Goal: Task Accomplishment & Management: Complete application form

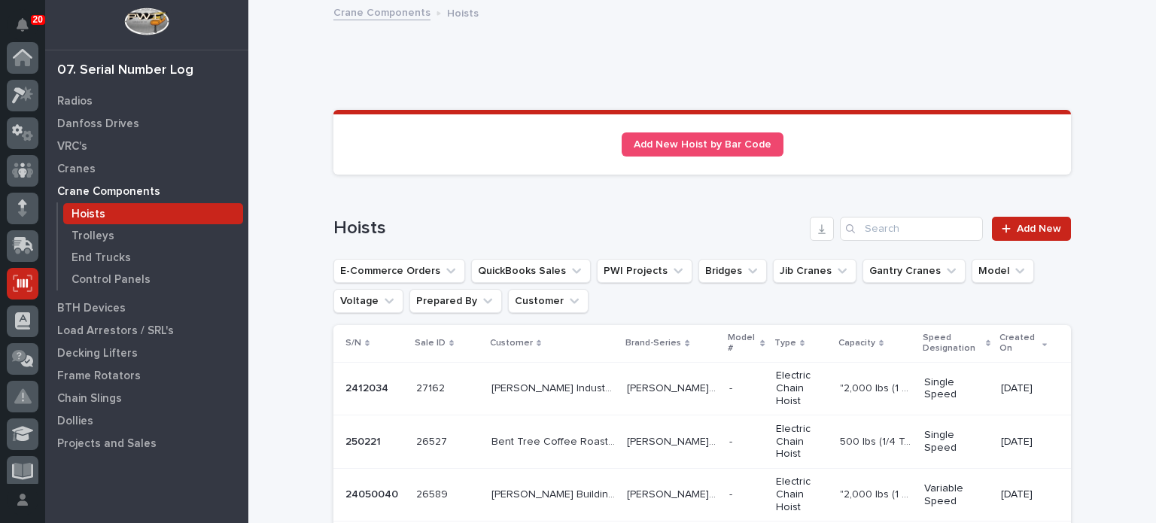
scroll to position [226, 0]
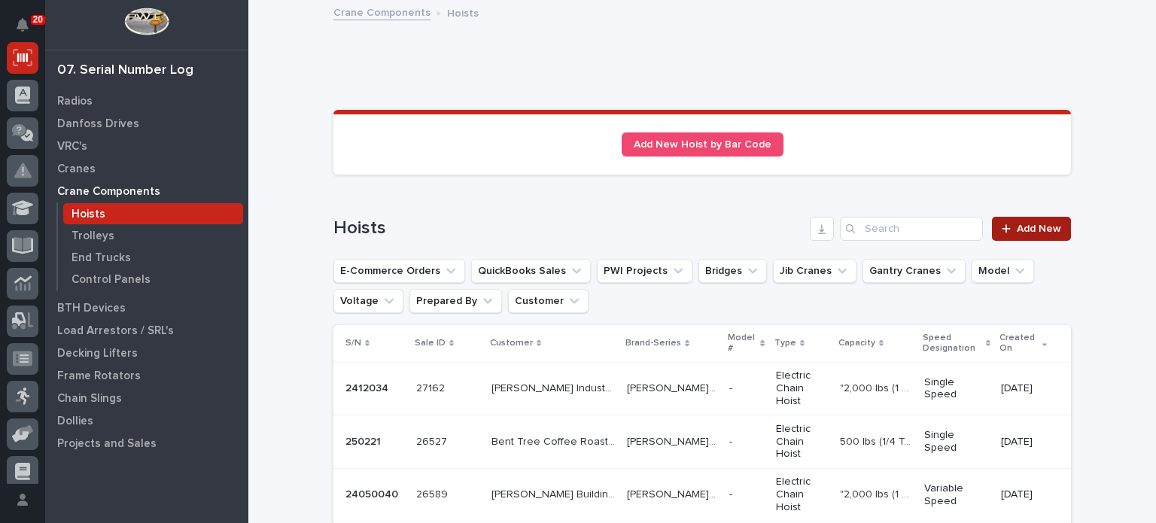
click at [1022, 236] on link "Add New" at bounding box center [1031, 229] width 79 height 24
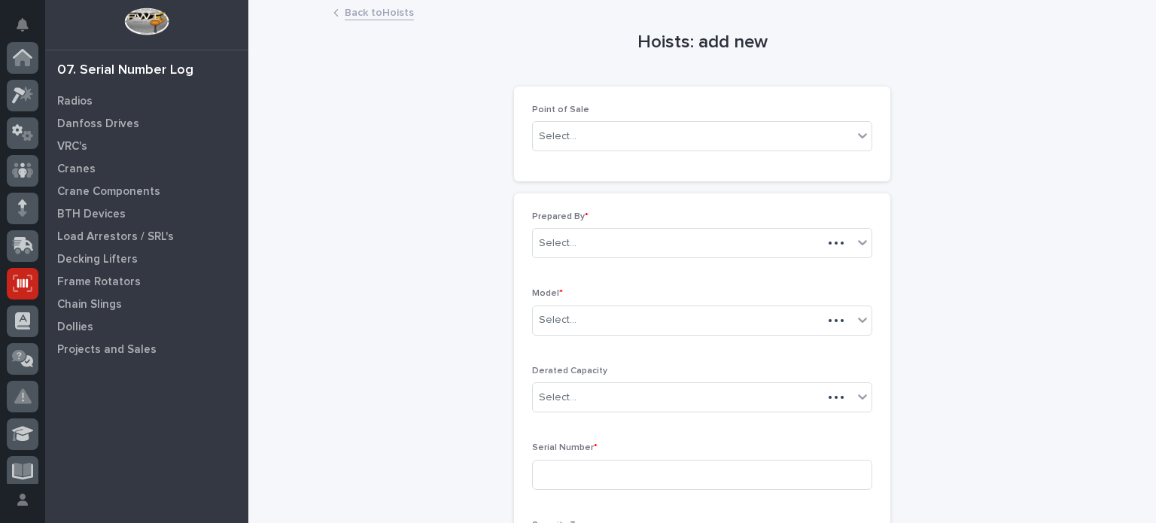
scroll to position [226, 0]
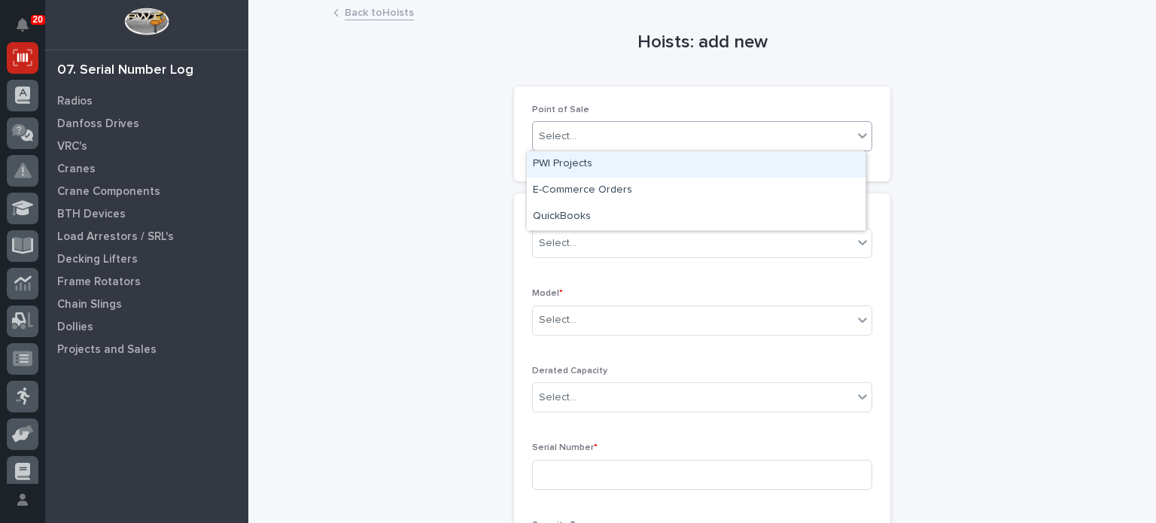
click at [843, 132] on div "Select..." at bounding box center [693, 136] width 320 height 25
click at [815, 175] on div "PWI Projects" at bounding box center [696, 164] width 339 height 26
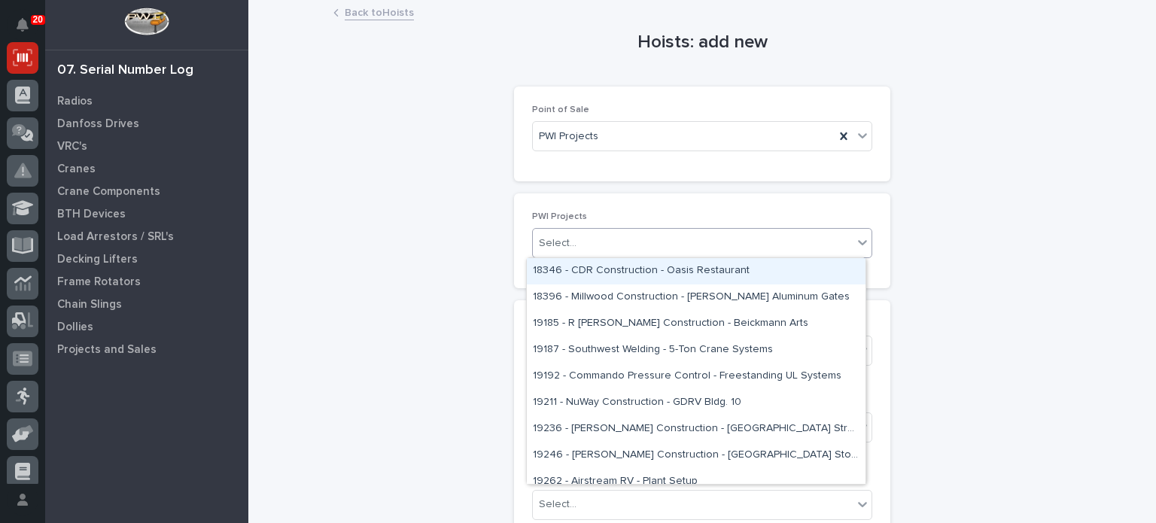
click at [776, 245] on div "Select..." at bounding box center [693, 243] width 320 height 25
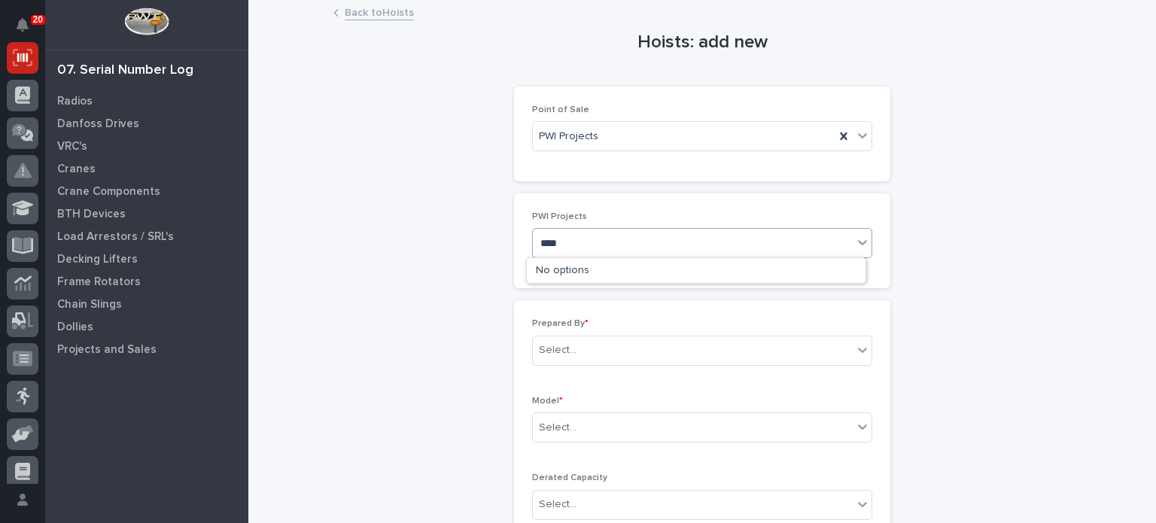
type input "*****"
click at [768, 271] on div "27114 - Hoist Zone - Mast Farm Service - 🤖 (v2) E-Commerce Order with Fab Item" at bounding box center [696, 271] width 339 height 26
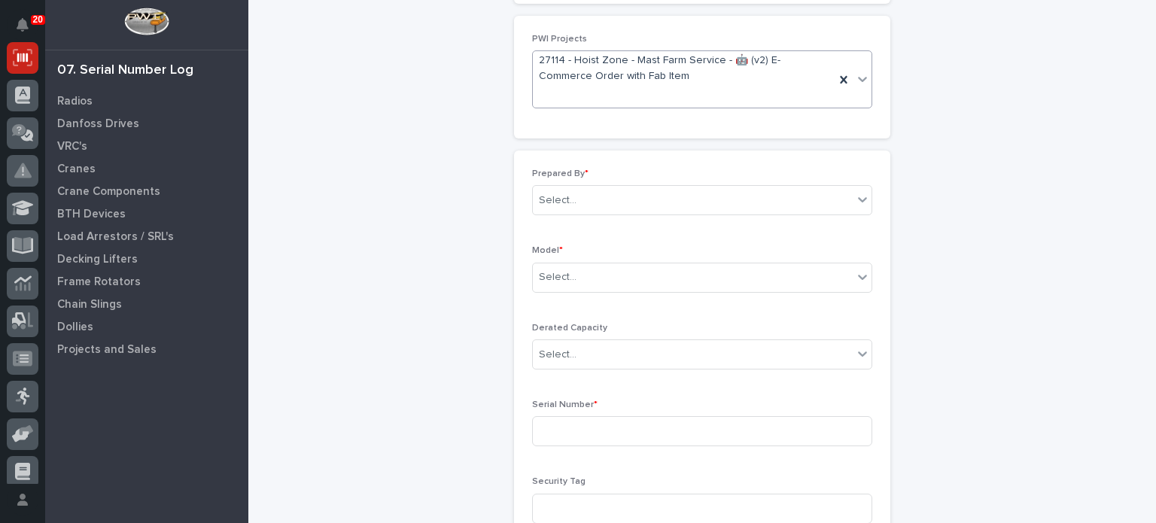
scroll to position [188, 0]
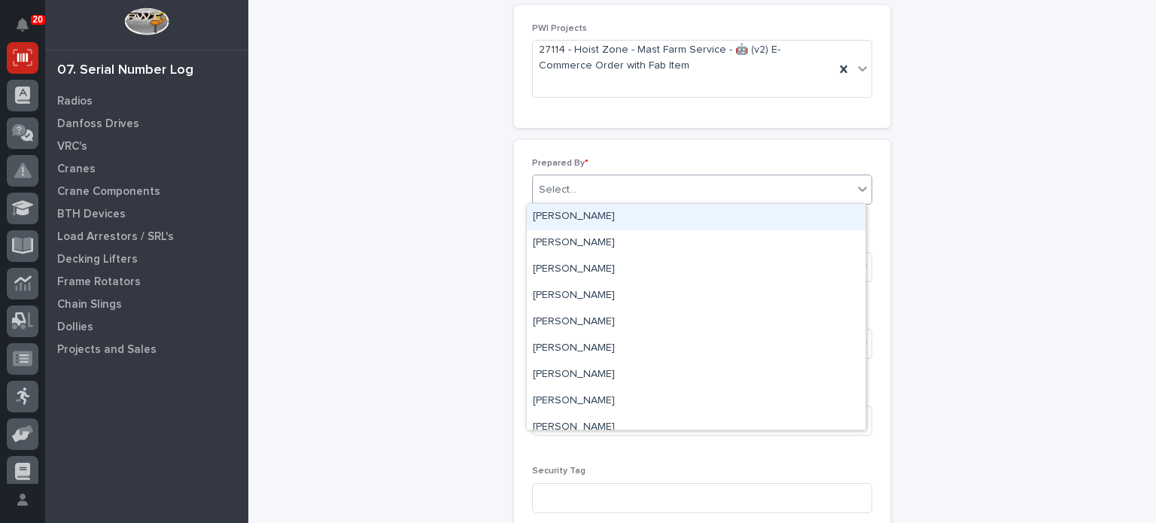
click at [790, 186] on div "Select..." at bounding box center [693, 190] width 320 height 25
type input "****"
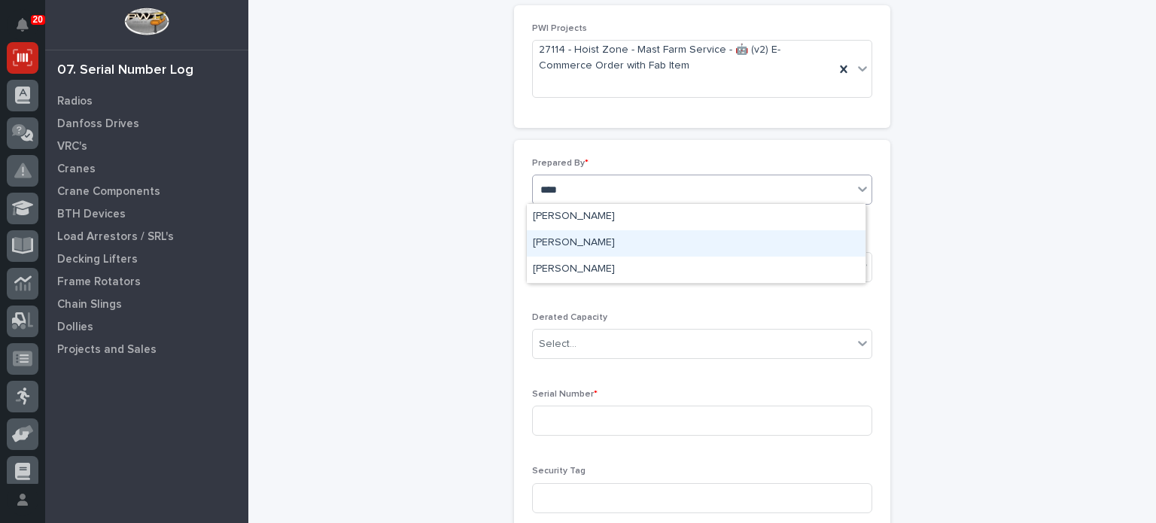
click at [775, 245] on div "[PERSON_NAME]" at bounding box center [696, 243] width 339 height 26
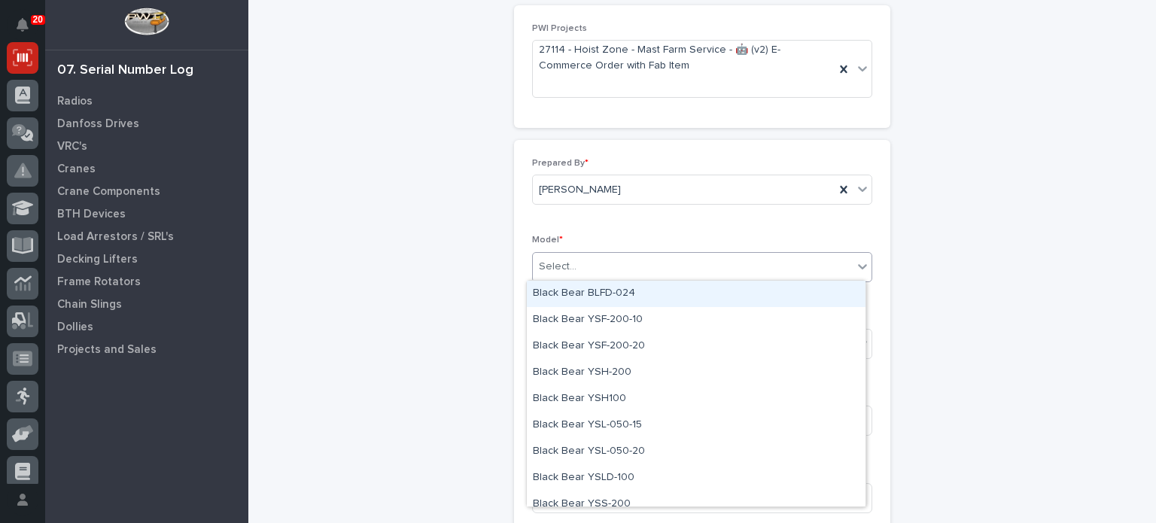
click at [774, 273] on div "Select..." at bounding box center [693, 266] width 320 height 25
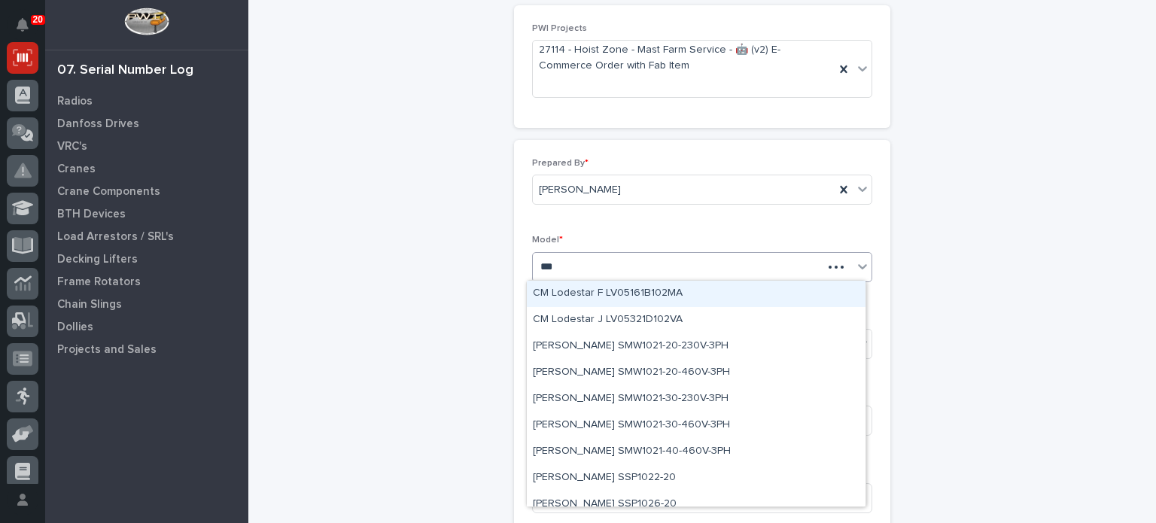
type input "****"
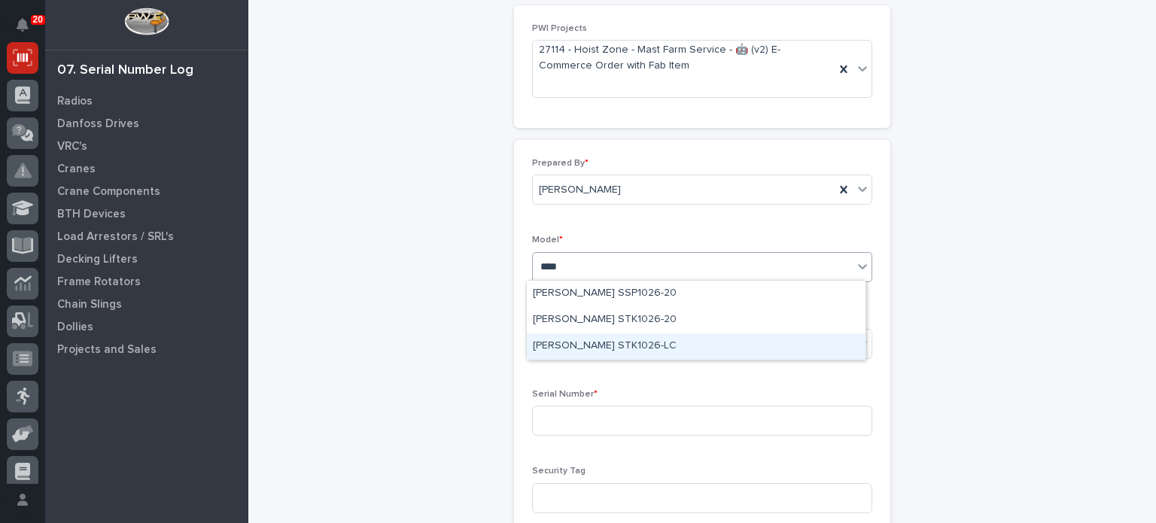
click at [768, 349] on div "[PERSON_NAME] STK1026-LC" at bounding box center [696, 347] width 339 height 26
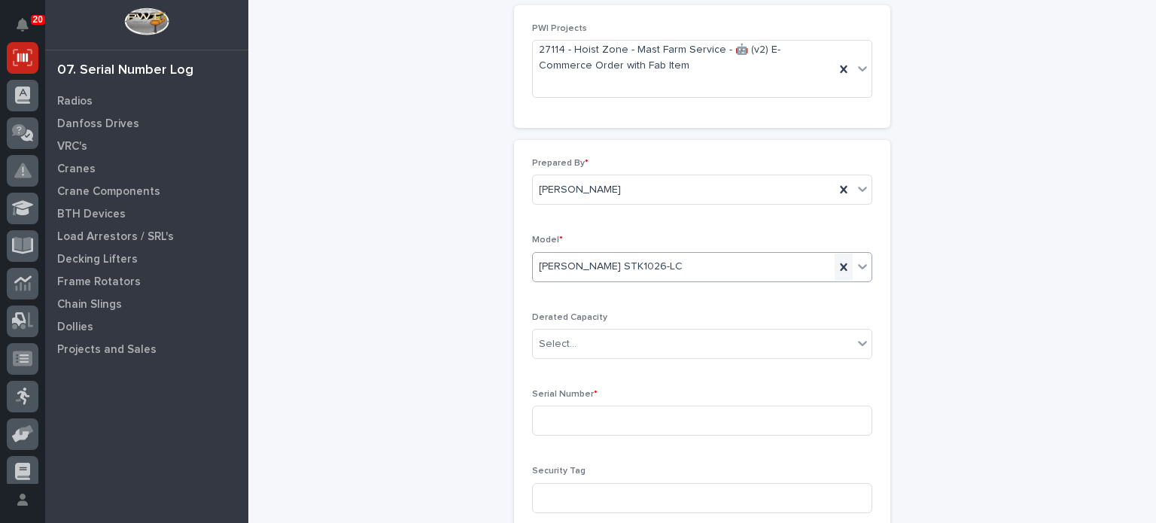
click at [836, 273] on icon at bounding box center [843, 267] width 15 height 15
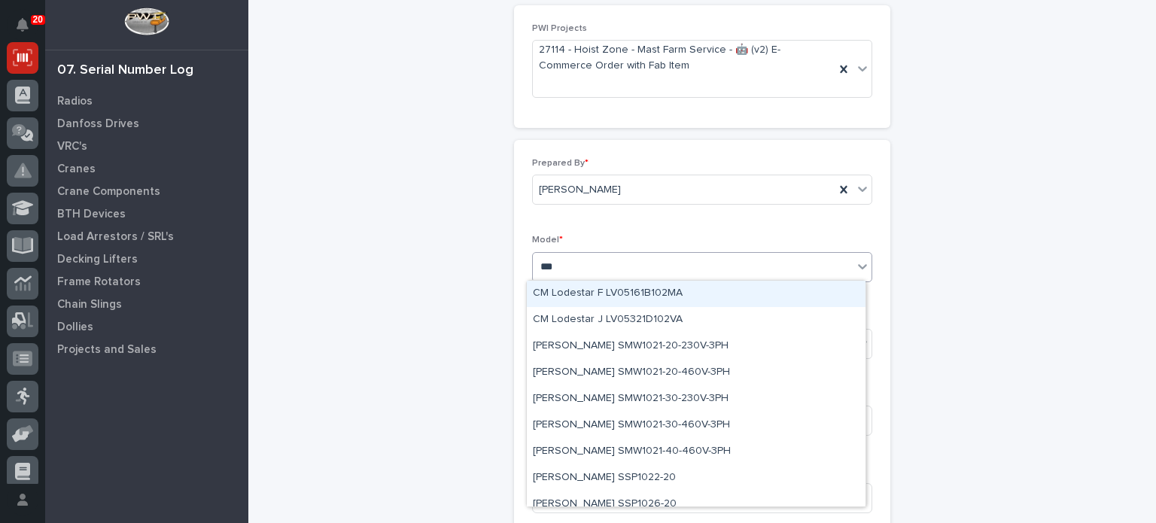
type input "****"
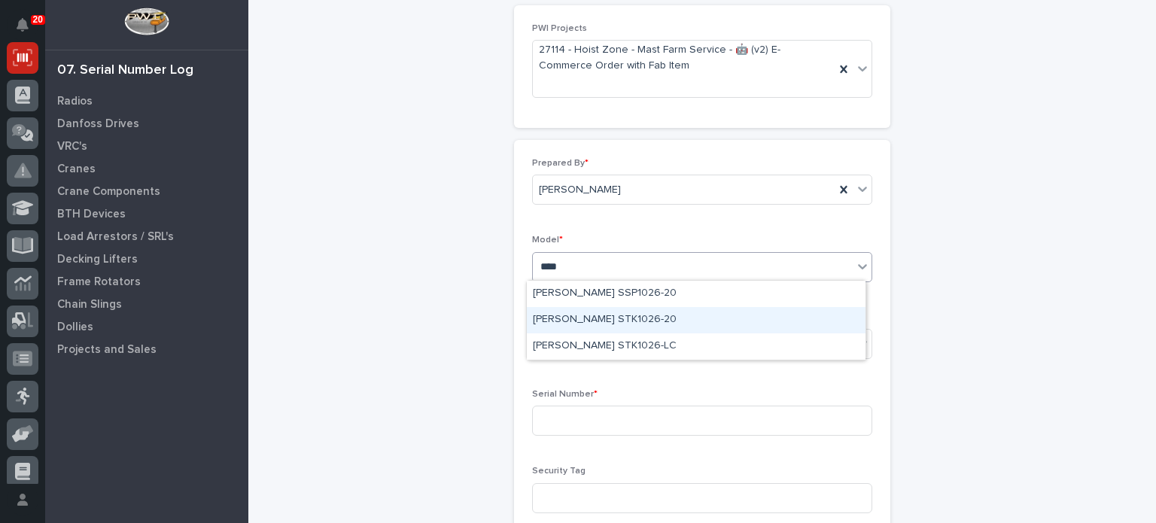
click at [833, 321] on div "[PERSON_NAME] STK1026-20" at bounding box center [696, 320] width 339 height 26
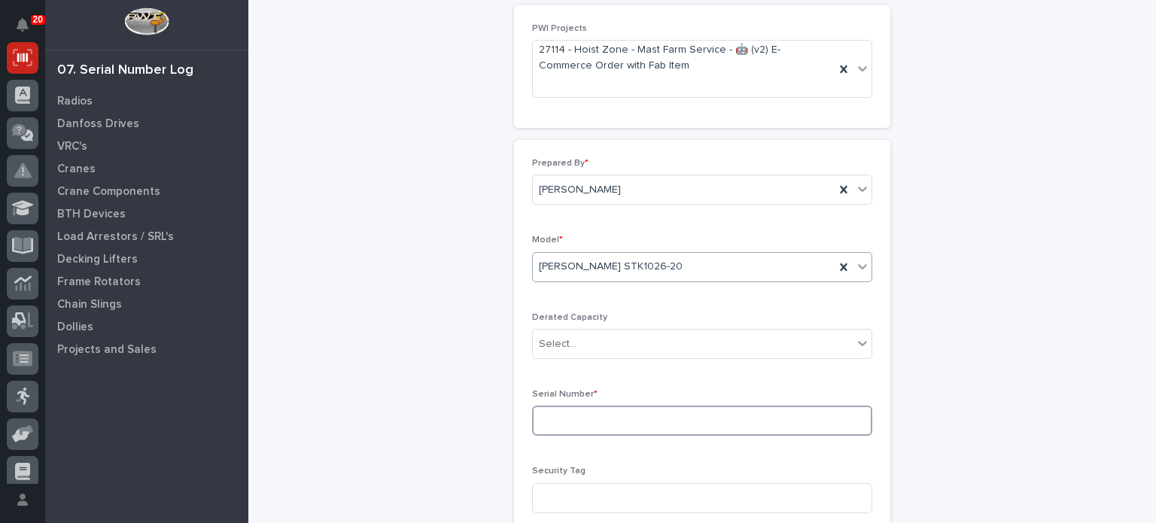
click at [806, 419] on input at bounding box center [702, 421] width 340 height 30
type input "25050070"
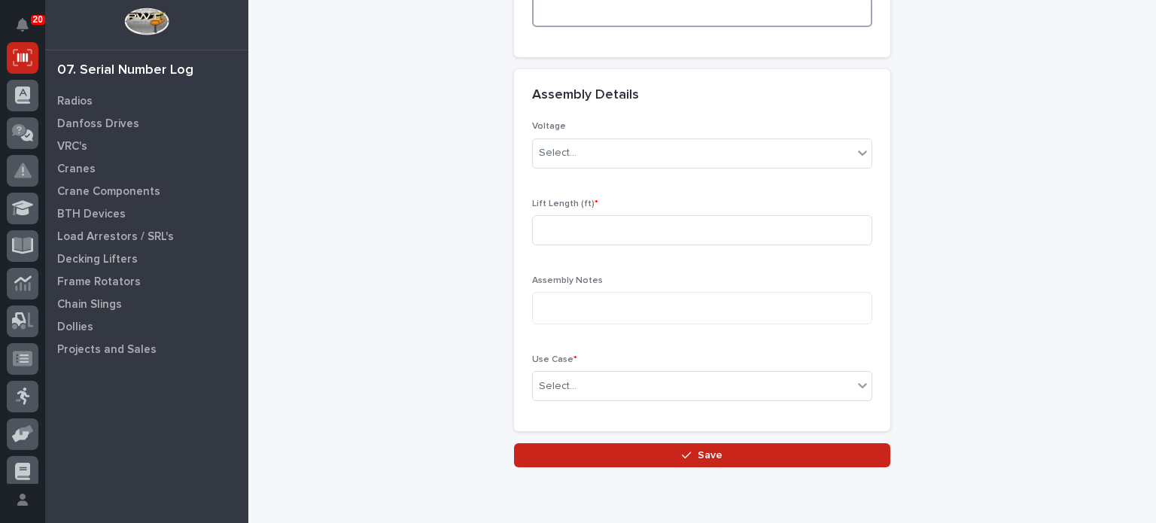
scroll to position [678, 0]
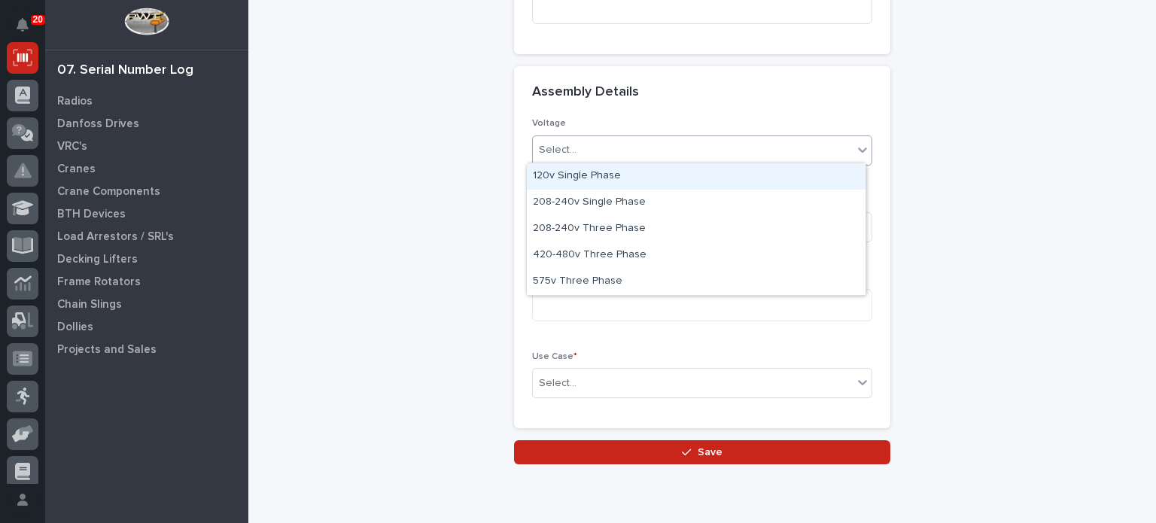
click at [854, 150] on div at bounding box center [863, 149] width 18 height 27
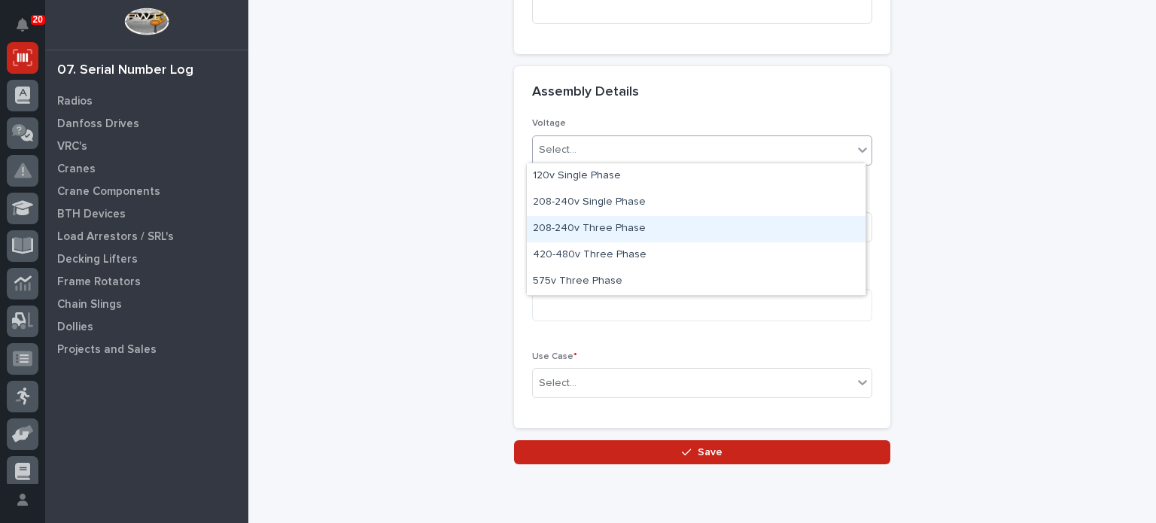
click at [813, 236] on div "208-240v Three Phase" at bounding box center [696, 229] width 339 height 26
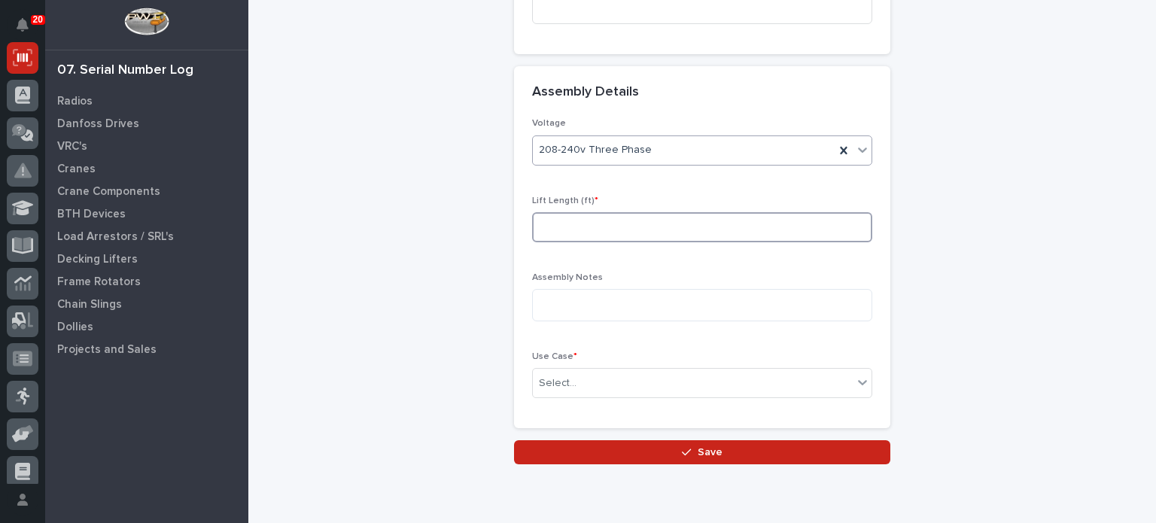
click at [813, 236] on input at bounding box center [702, 227] width 340 height 30
type input "20"
click at [863, 380] on icon at bounding box center [862, 382] width 15 height 15
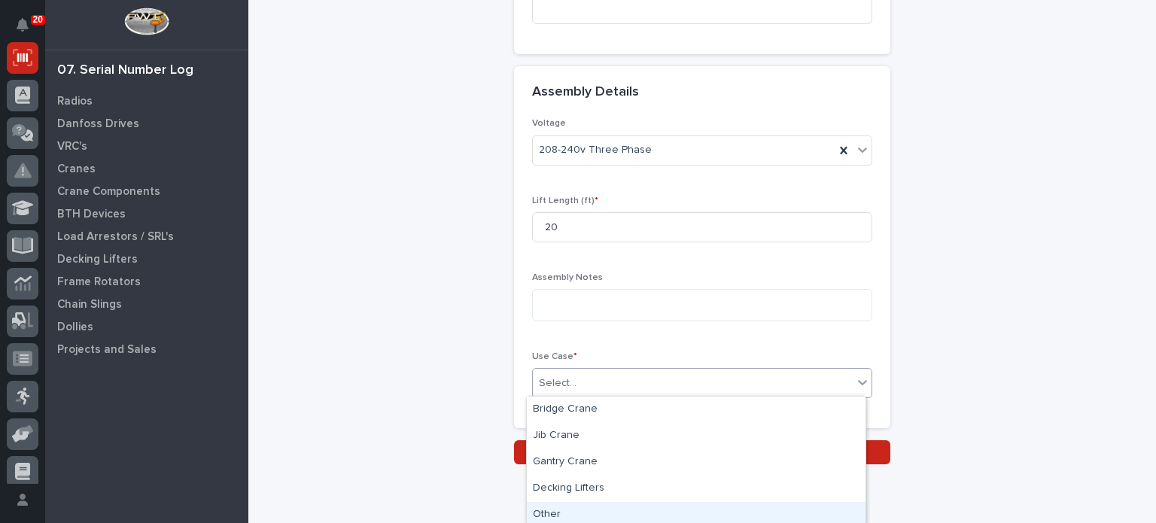
click at [836, 514] on div "Other" at bounding box center [696, 515] width 339 height 26
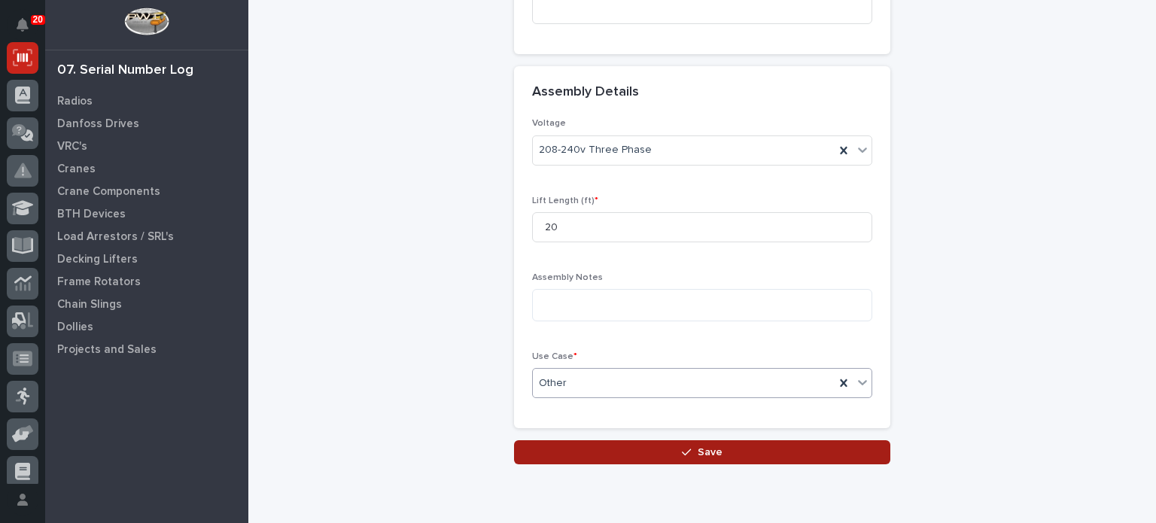
click at [801, 453] on button "Save" at bounding box center [702, 452] width 376 height 24
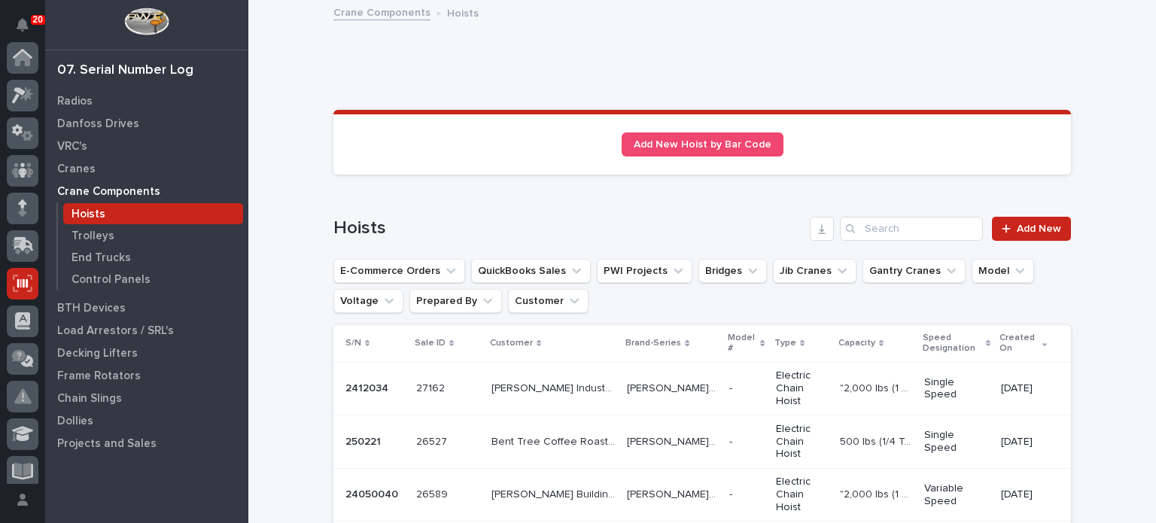
scroll to position [226, 0]
click at [650, 433] on p "[PERSON_NAME] STK" at bounding box center [673, 441] width 93 height 16
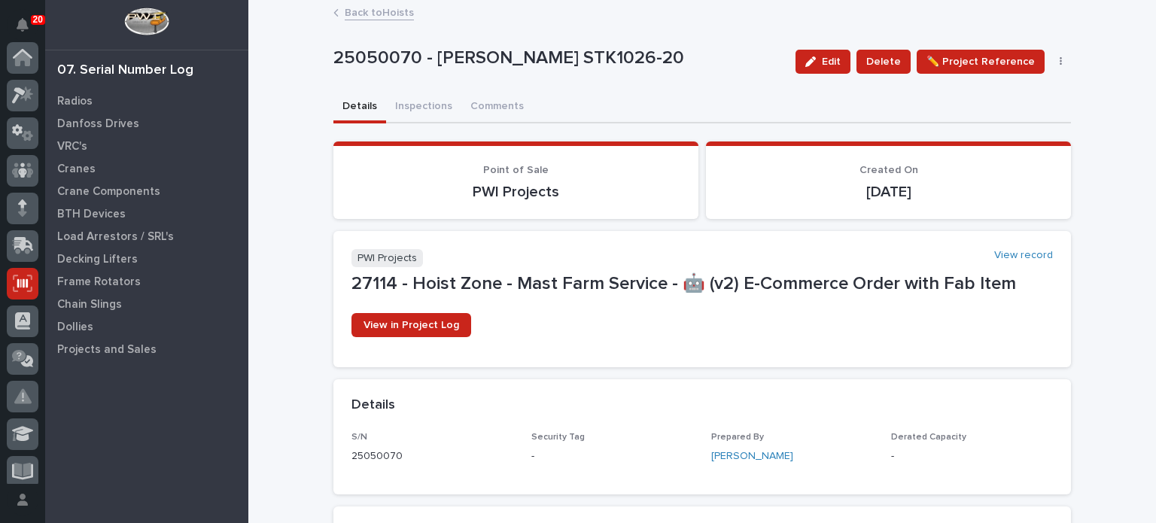
scroll to position [226, 0]
click at [429, 109] on button "Inspections" at bounding box center [423, 108] width 75 height 32
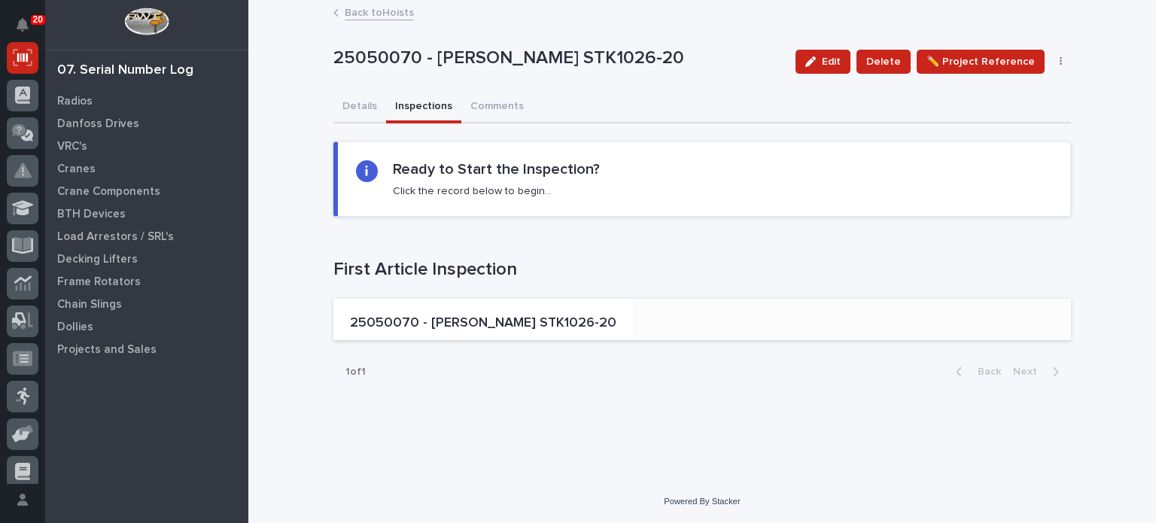
click at [489, 318] on p "25050070 - [PERSON_NAME] STK1026-20" at bounding box center [483, 323] width 267 height 17
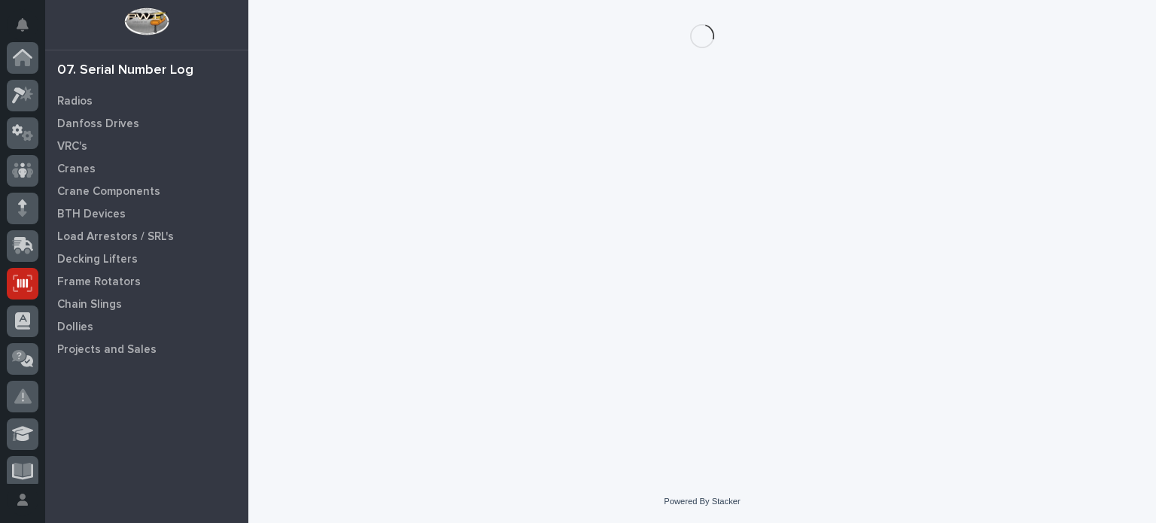
scroll to position [226, 0]
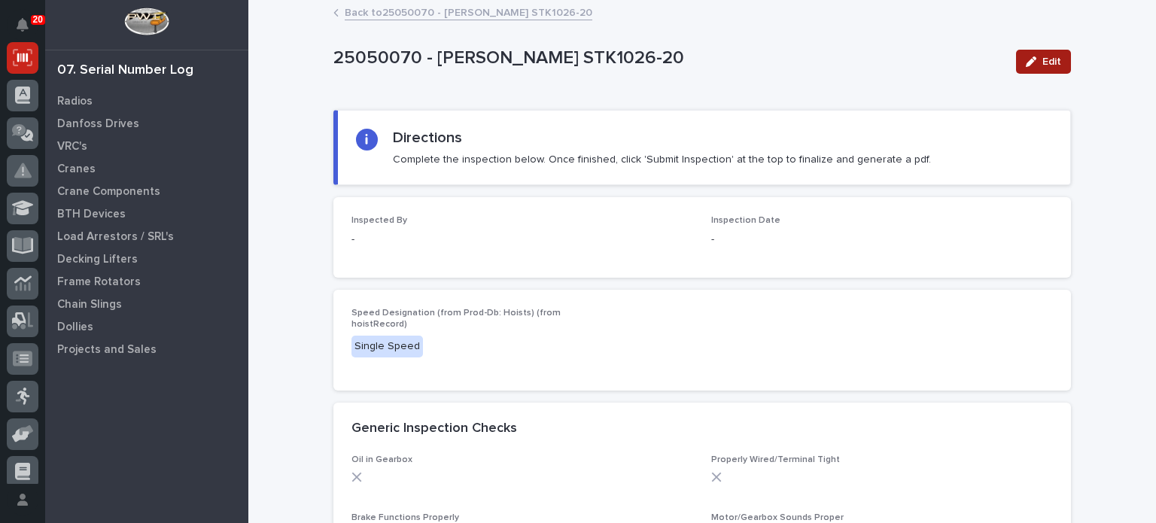
click at [1036, 62] on div "button" at bounding box center [1034, 61] width 17 height 11
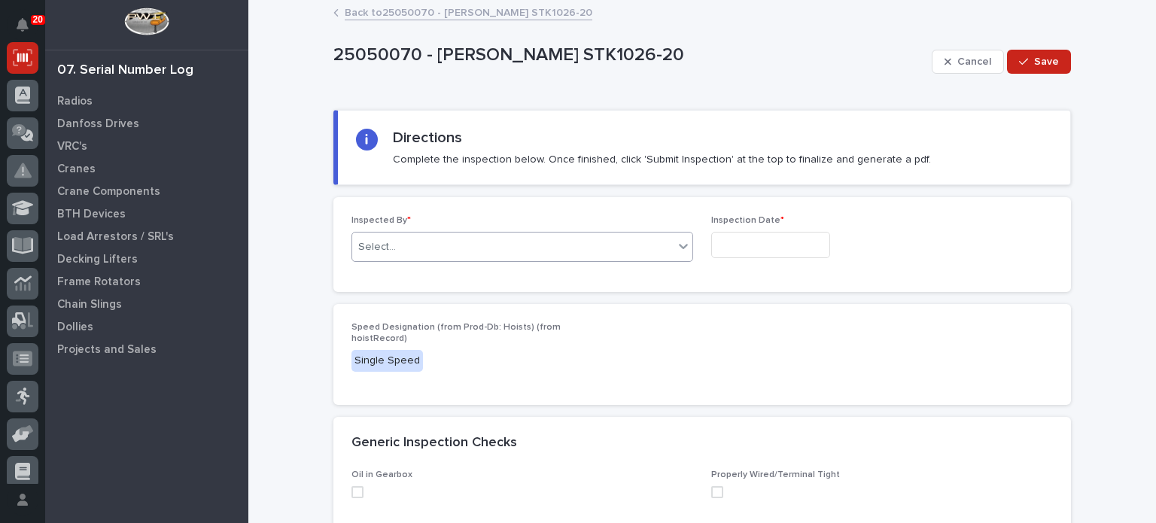
click at [596, 243] on div "Select..." at bounding box center [512, 247] width 321 height 25
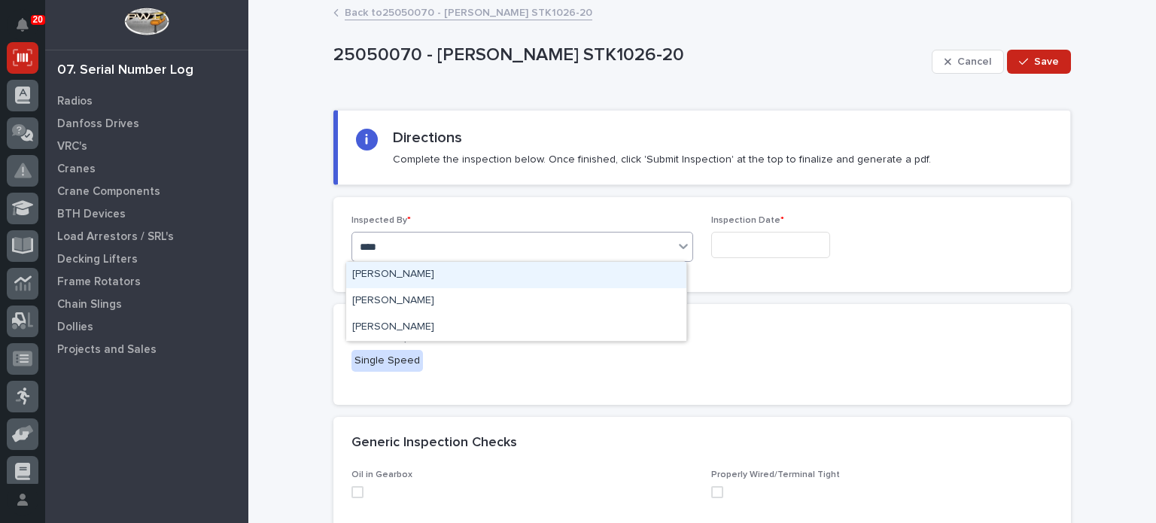
type input "*****"
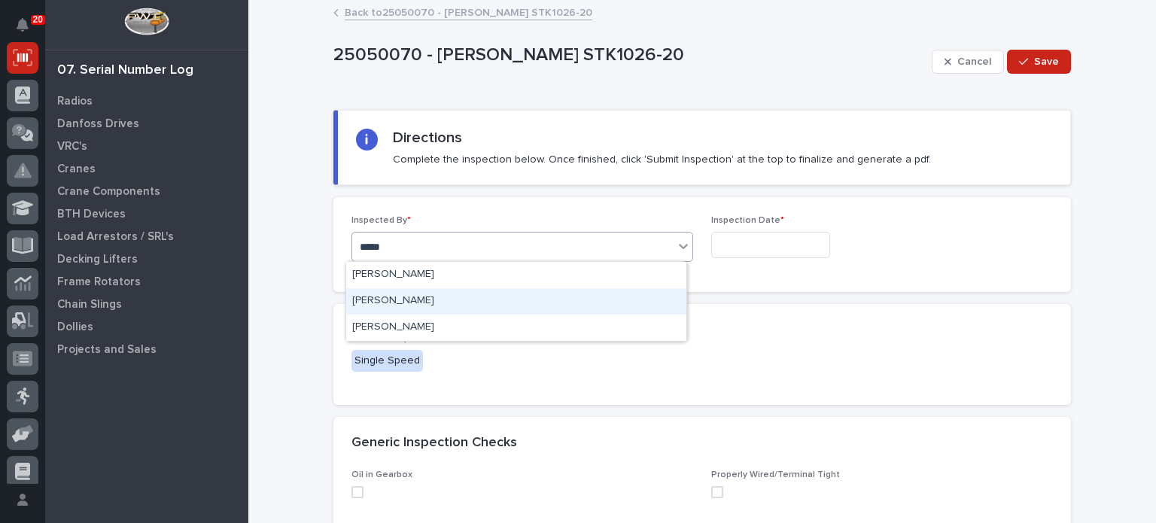
click at [594, 292] on div "[PERSON_NAME]" at bounding box center [516, 301] width 340 height 26
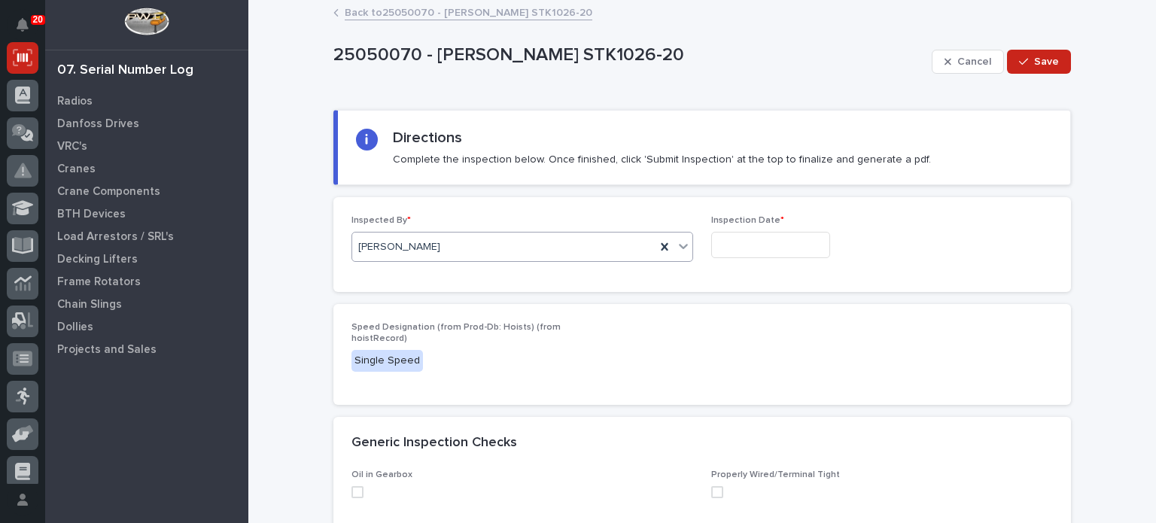
click at [728, 245] on input "text" at bounding box center [770, 245] width 119 height 26
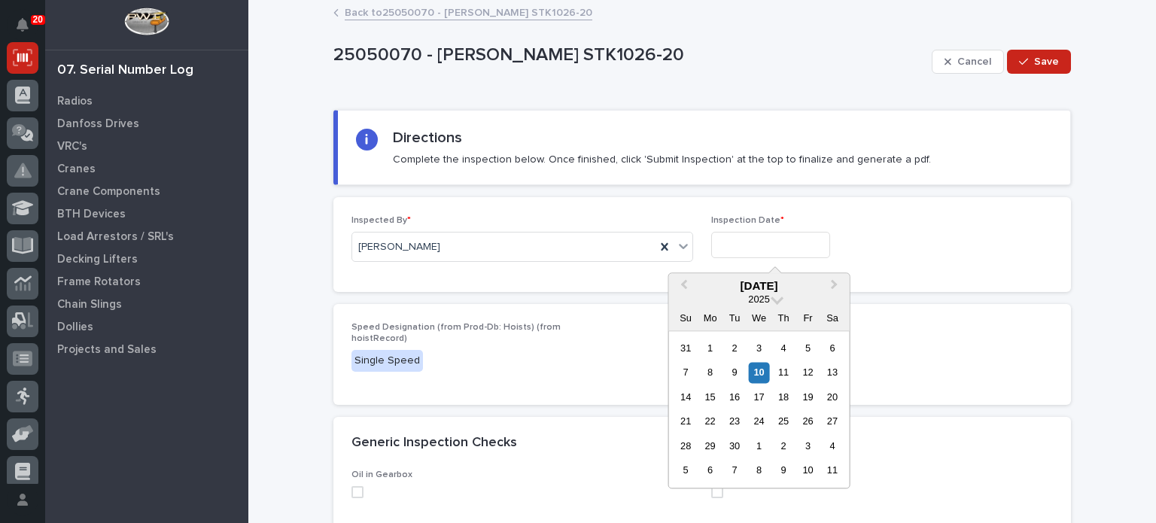
click at [762, 373] on div "10" at bounding box center [759, 373] width 20 height 20
type input "**********"
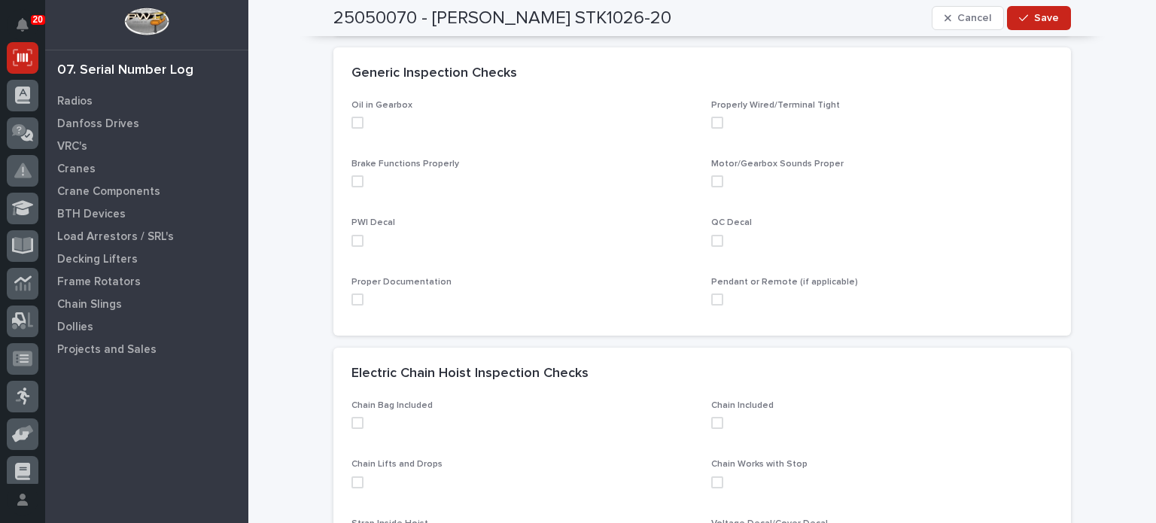
scroll to position [373, 0]
click at [354, 123] on span at bounding box center [358, 120] width 12 height 12
click at [352, 175] on span at bounding box center [358, 178] width 12 height 12
click at [352, 233] on span at bounding box center [358, 238] width 12 height 12
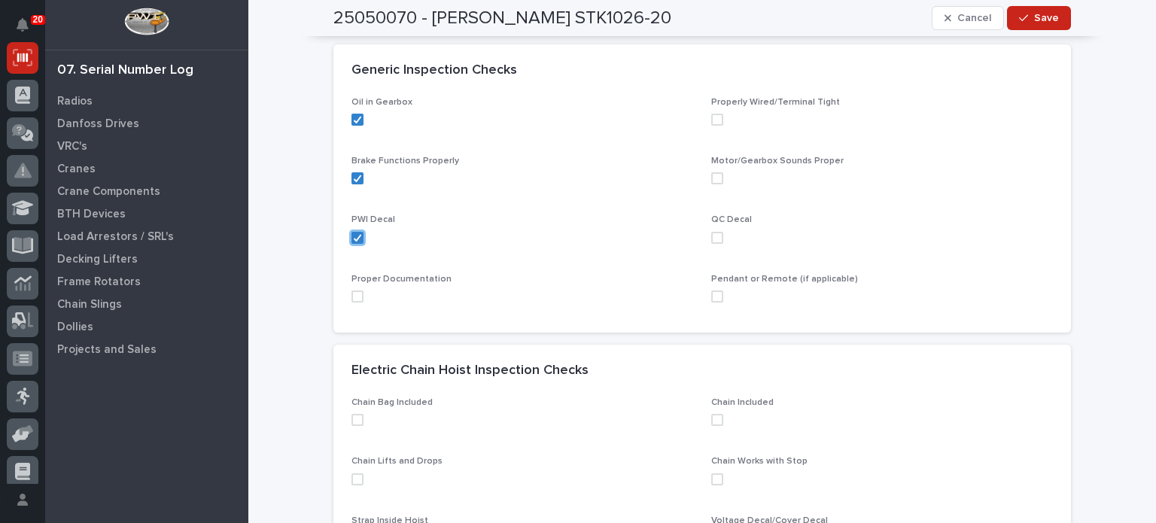
click at [352, 294] on span at bounding box center [358, 297] width 12 height 12
click at [715, 293] on span at bounding box center [717, 297] width 12 height 12
click at [711, 237] on span at bounding box center [717, 238] width 12 height 12
click at [711, 176] on span at bounding box center [717, 178] width 12 height 12
click at [715, 119] on span at bounding box center [717, 120] width 12 height 12
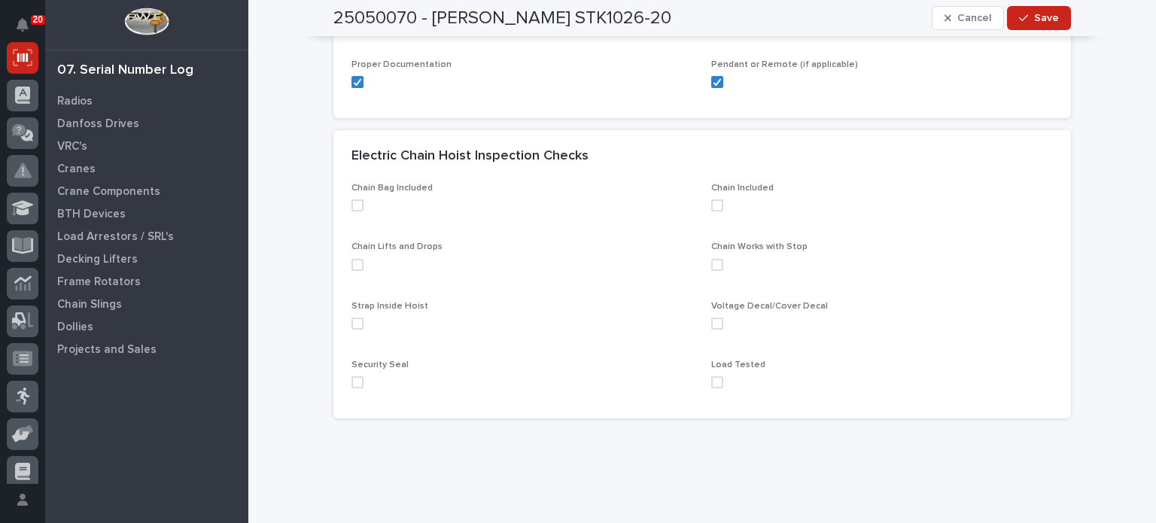
scroll to position [611, 0]
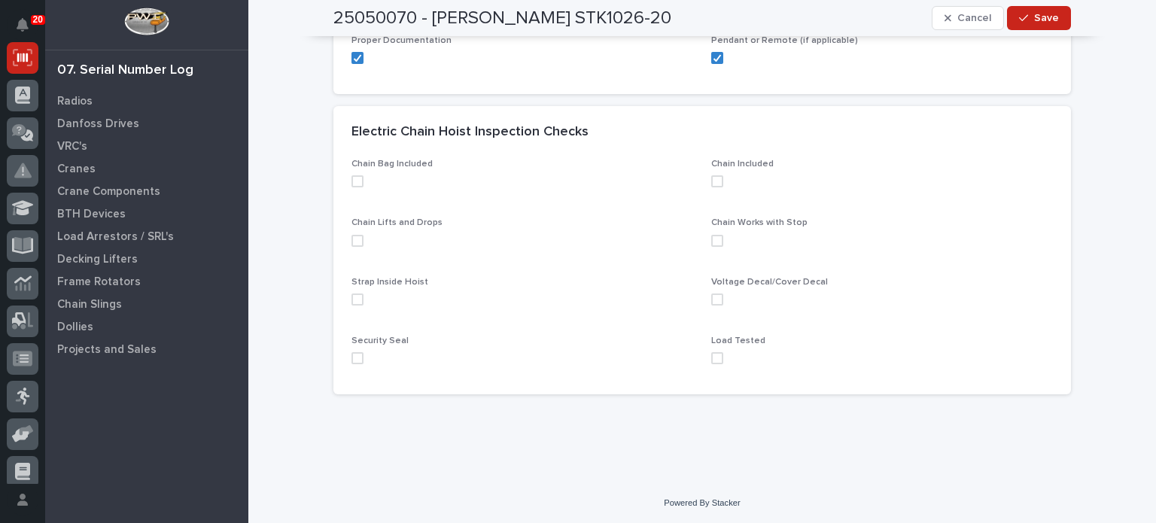
click at [354, 181] on span at bounding box center [358, 181] width 12 height 12
click at [354, 238] on span at bounding box center [358, 241] width 12 height 12
click at [355, 299] on span at bounding box center [358, 300] width 12 height 12
click at [355, 358] on span at bounding box center [358, 358] width 12 height 12
click at [712, 364] on div "Load Tested" at bounding box center [882, 356] width 342 height 41
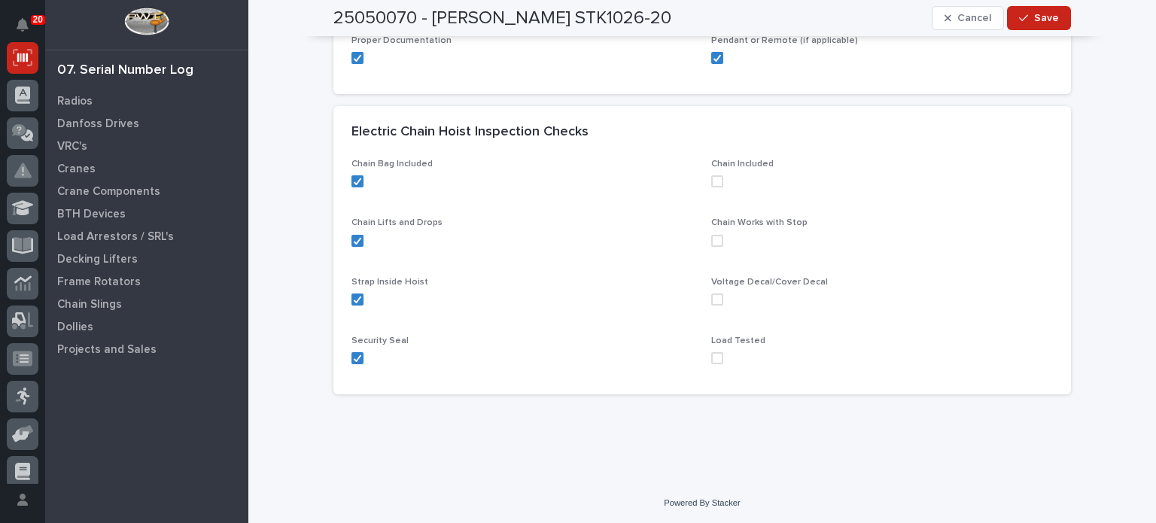
click at [712, 358] on span at bounding box center [717, 358] width 12 height 12
click at [715, 294] on span at bounding box center [717, 300] width 12 height 12
click at [713, 240] on span at bounding box center [717, 241] width 12 height 12
click at [717, 180] on span at bounding box center [717, 181] width 12 height 12
click at [1028, 14] on div "button" at bounding box center [1026, 18] width 15 height 11
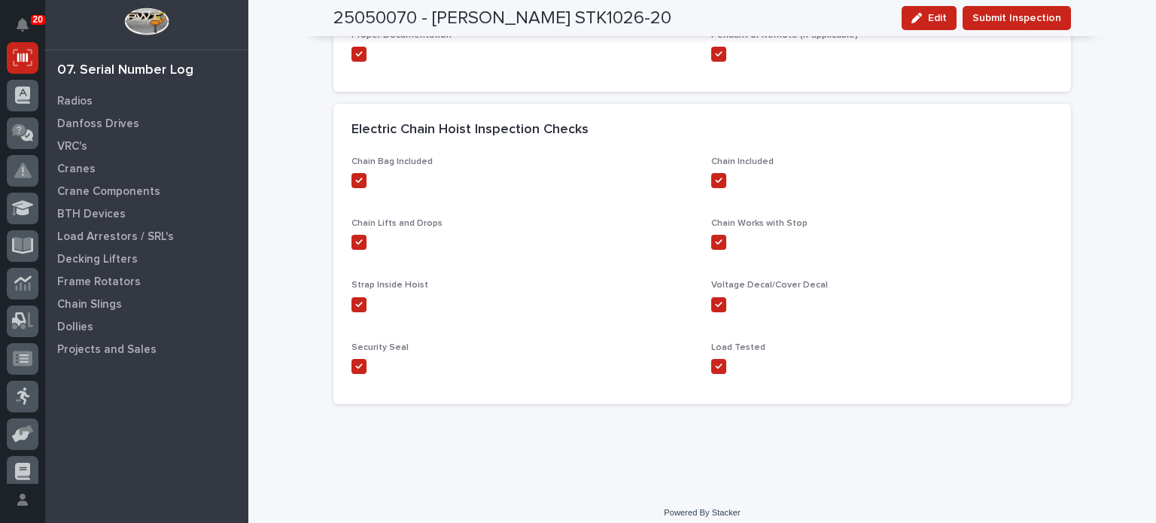
click at [1028, 14] on span "Submit Inspection" at bounding box center [1017, 18] width 89 height 18
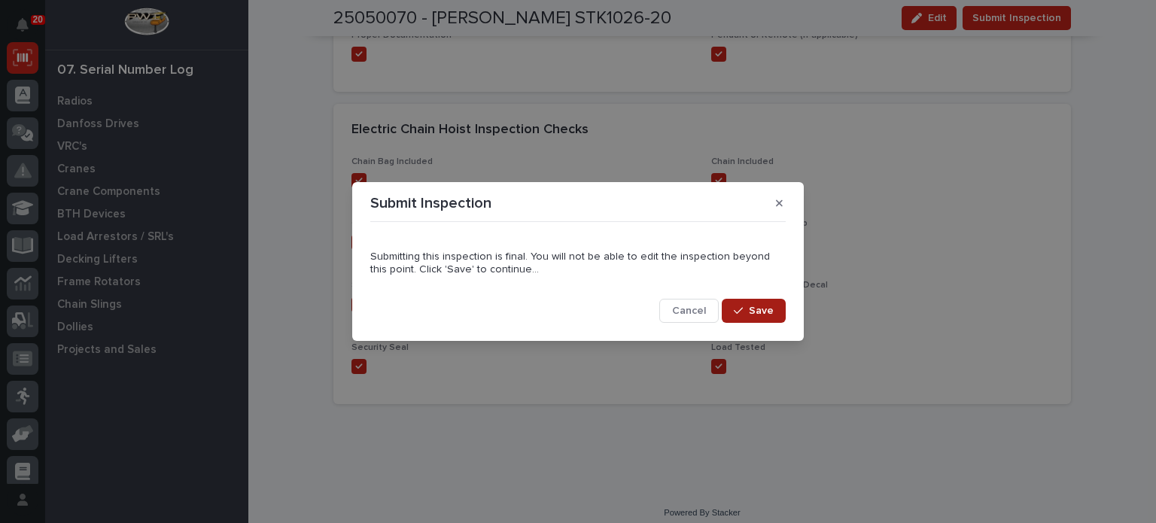
click at [762, 304] on span "Save" at bounding box center [761, 311] width 25 height 14
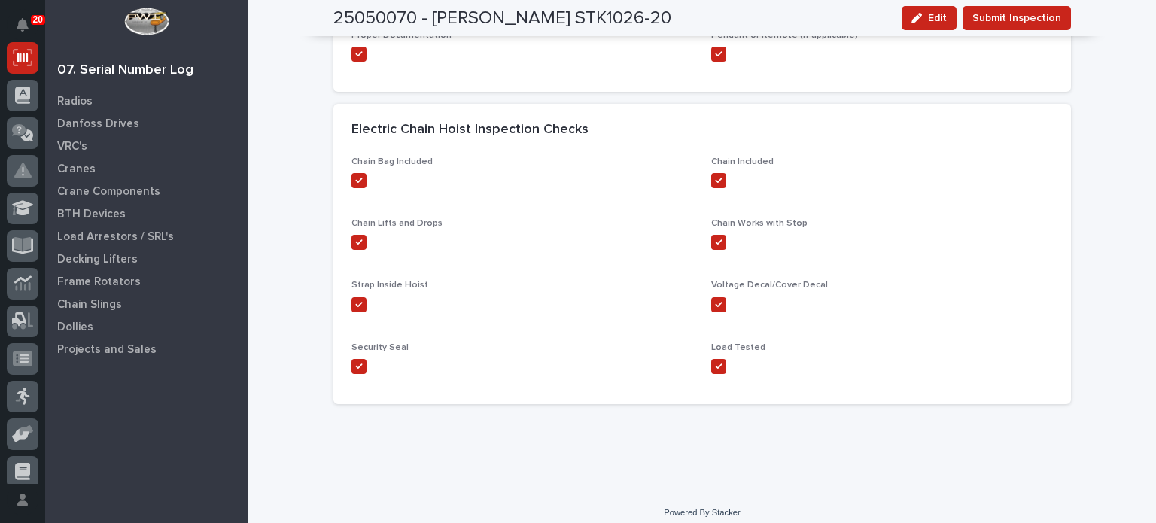
click at [985, 398] on div "Chain Bag Included Chain Included Chain Lifts and Drops Chain Works with Stop S…" at bounding box center [703, 281] width 738 height 248
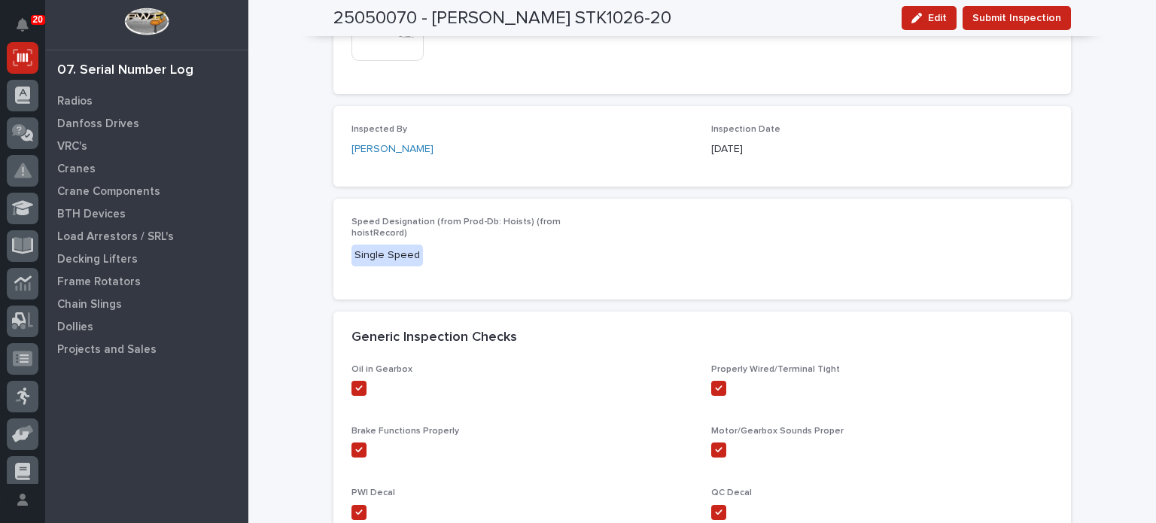
scroll to position [0, 0]
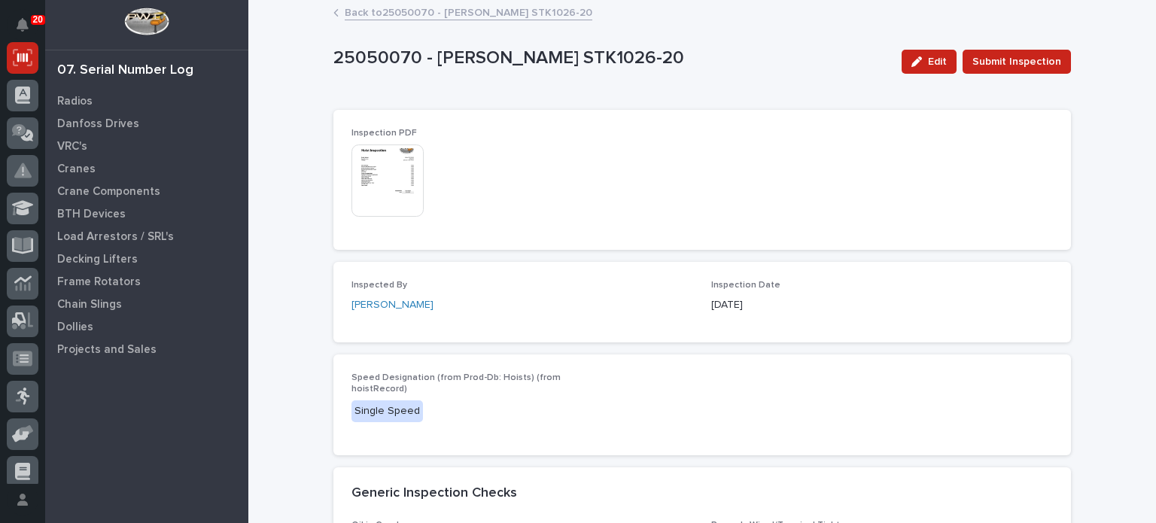
click at [406, 191] on img at bounding box center [388, 181] width 72 height 72
